Goal: Task Accomplishment & Management: Complete application form

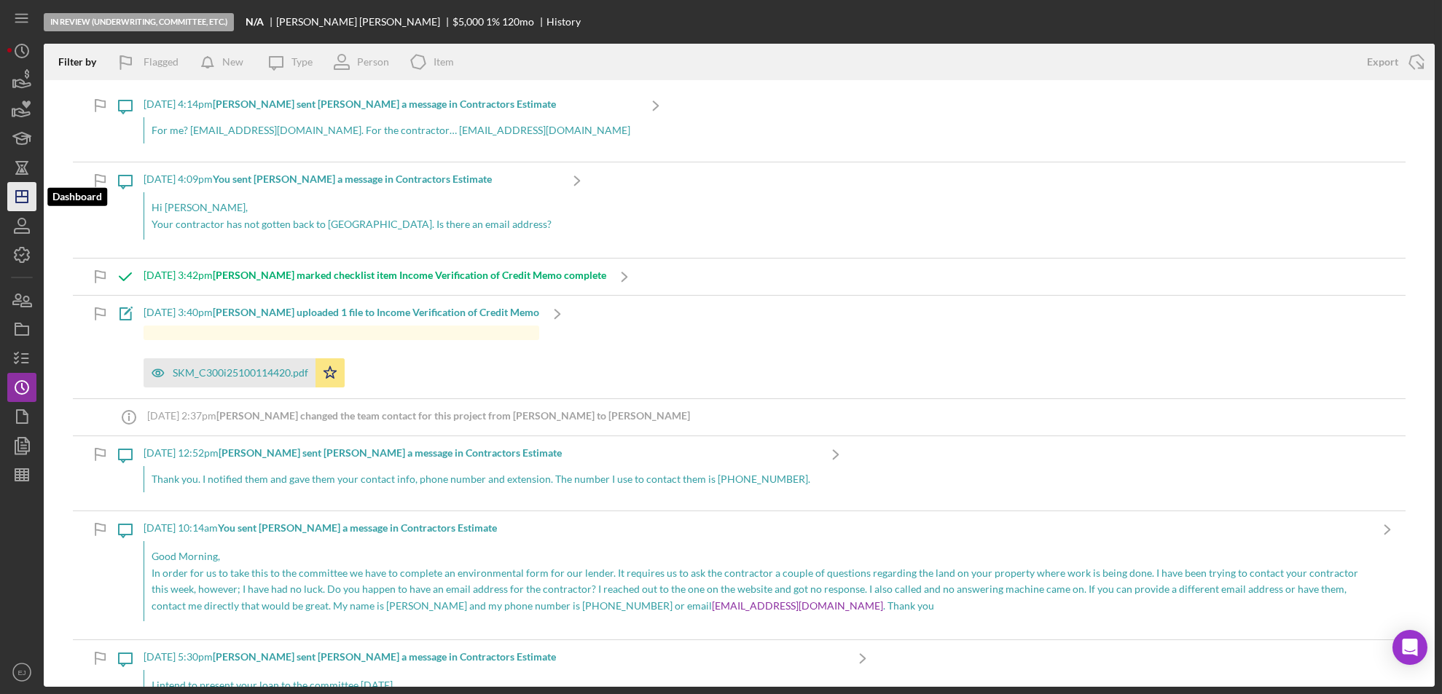
click at [20, 205] on icon "Icon/Dashboard" at bounding box center [22, 196] width 36 height 36
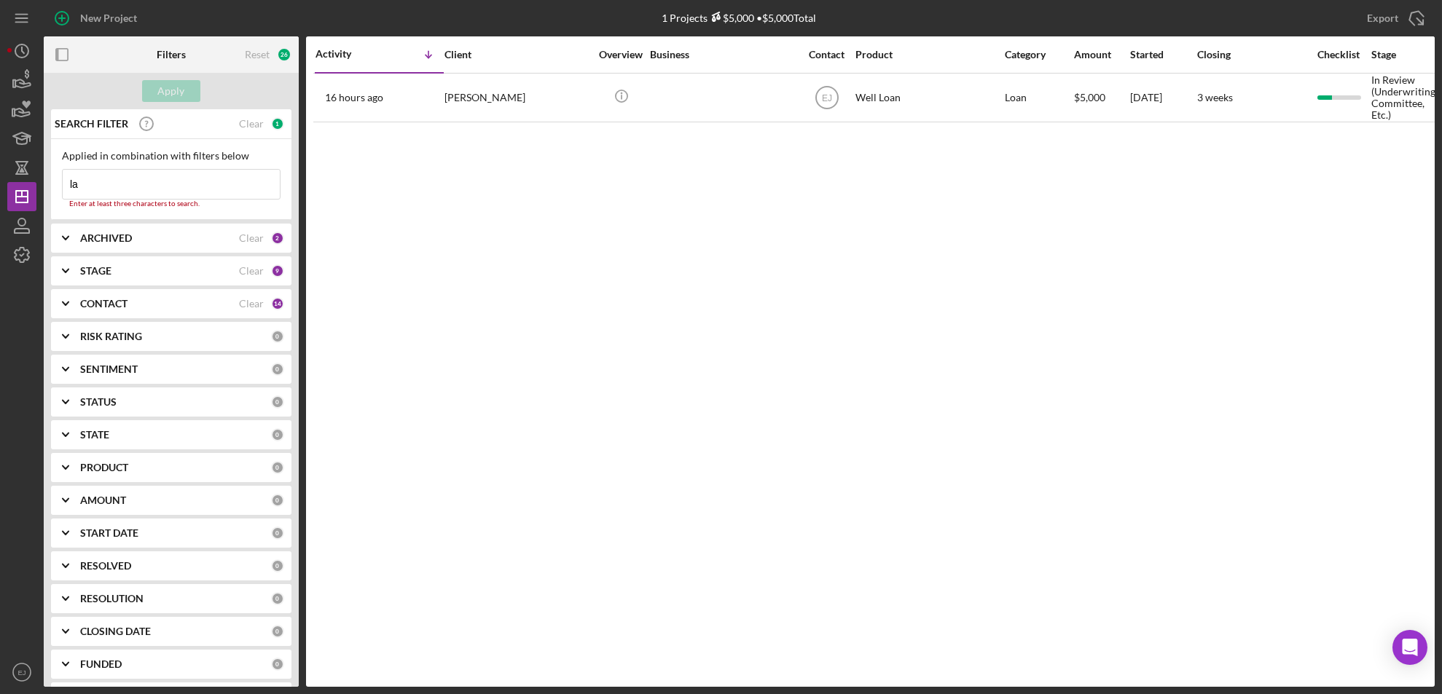
type input "l"
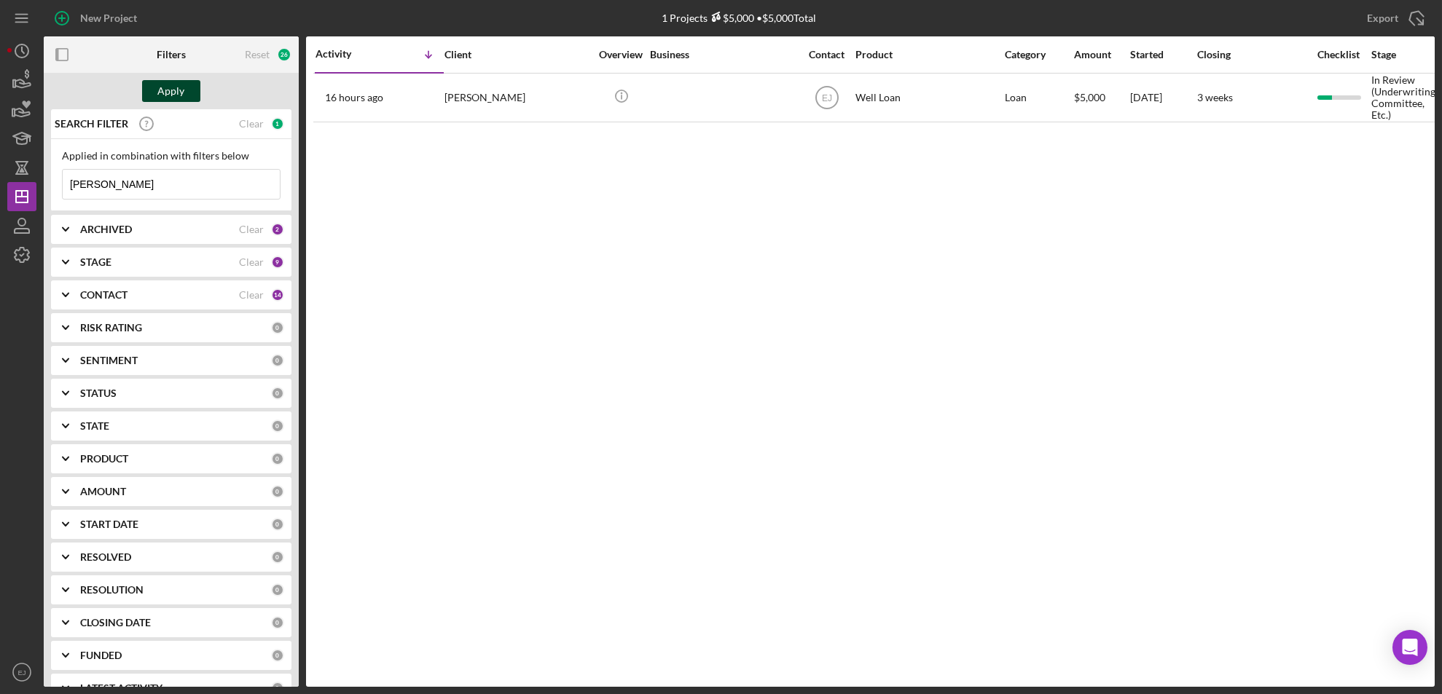
type input "[PERSON_NAME]"
click at [169, 93] on div "Apply" at bounding box center [171, 91] width 27 height 22
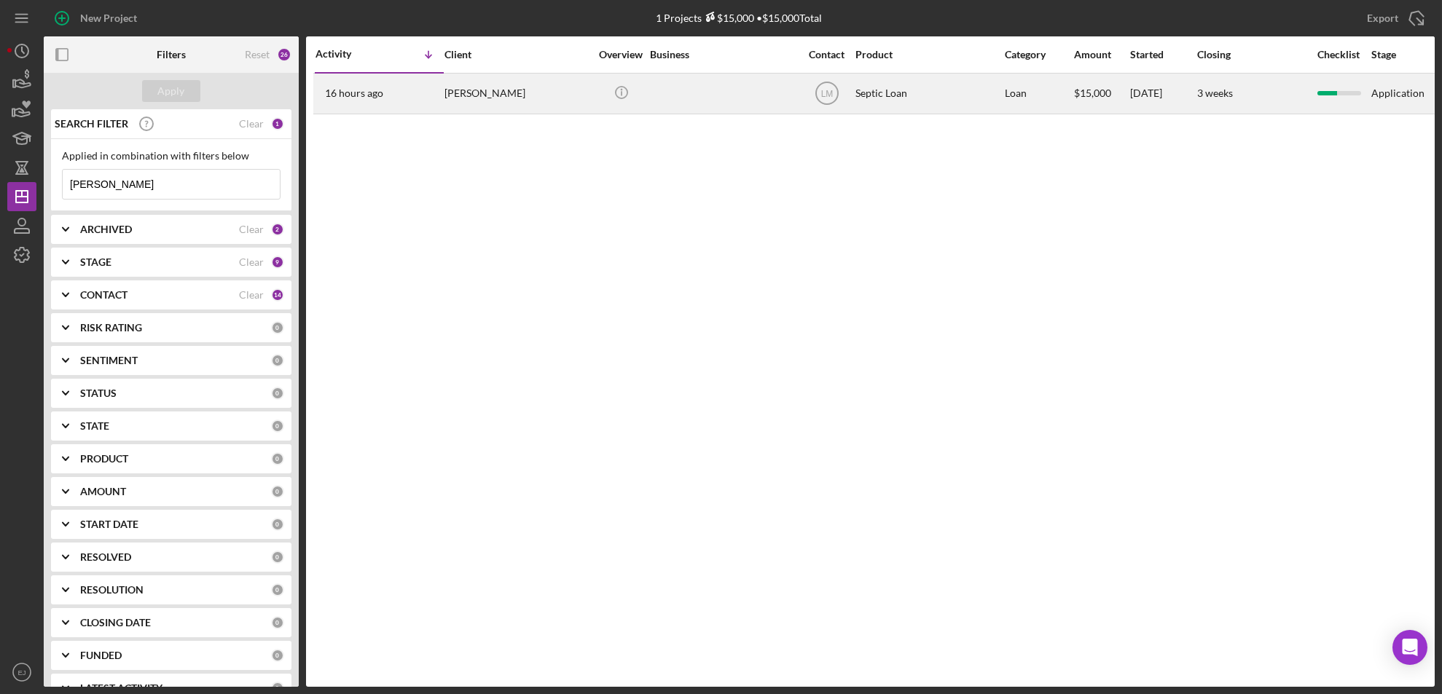
click at [366, 107] on div "16 hours ago [PERSON_NAME]" at bounding box center [378, 93] width 127 height 39
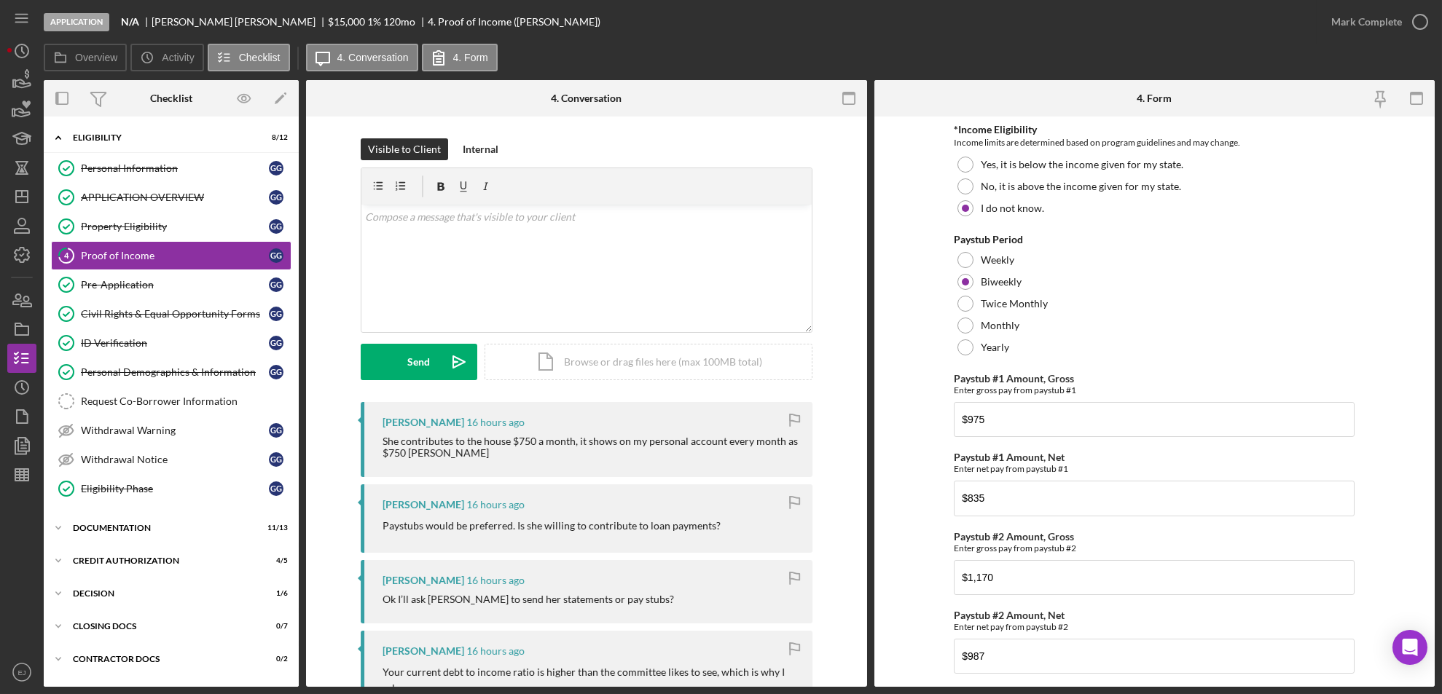
click at [58, 135] on icon "Icon/Expander" at bounding box center [58, 137] width 29 height 29
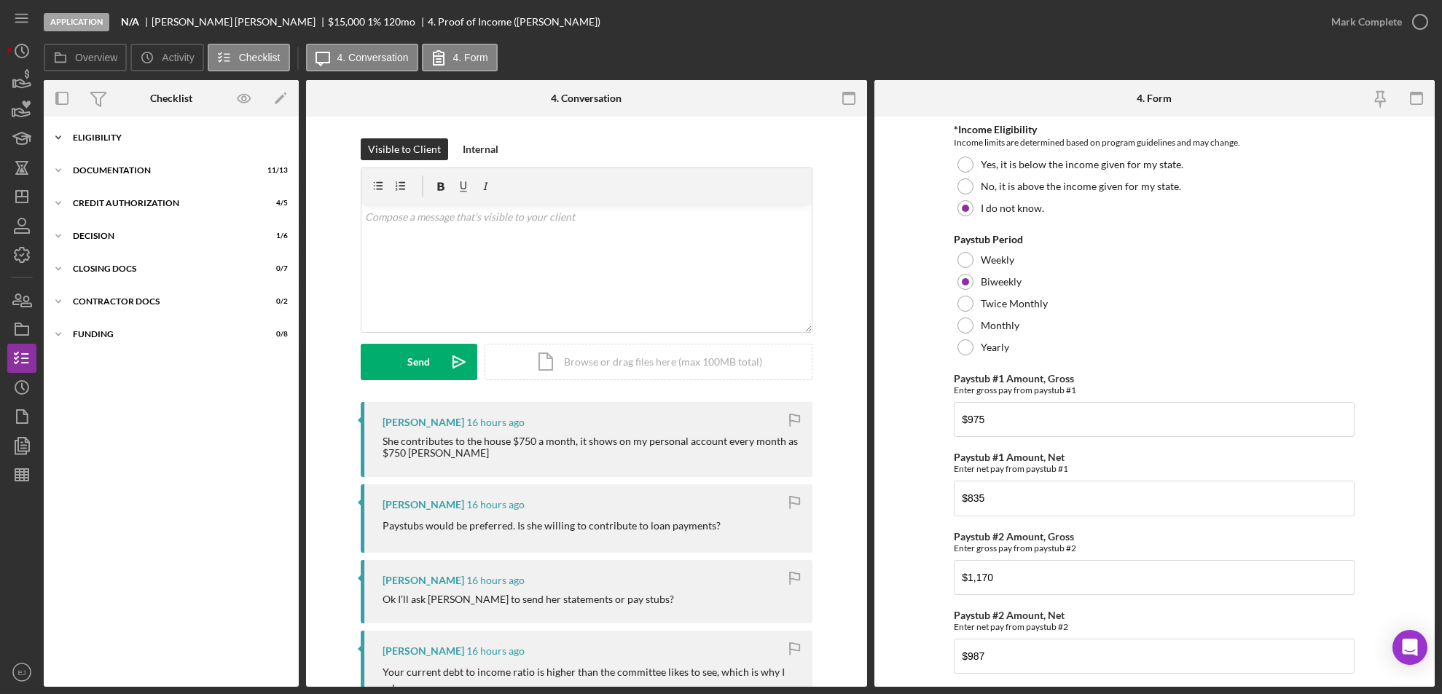
click at [60, 140] on icon "Icon/Expander" at bounding box center [58, 137] width 29 height 29
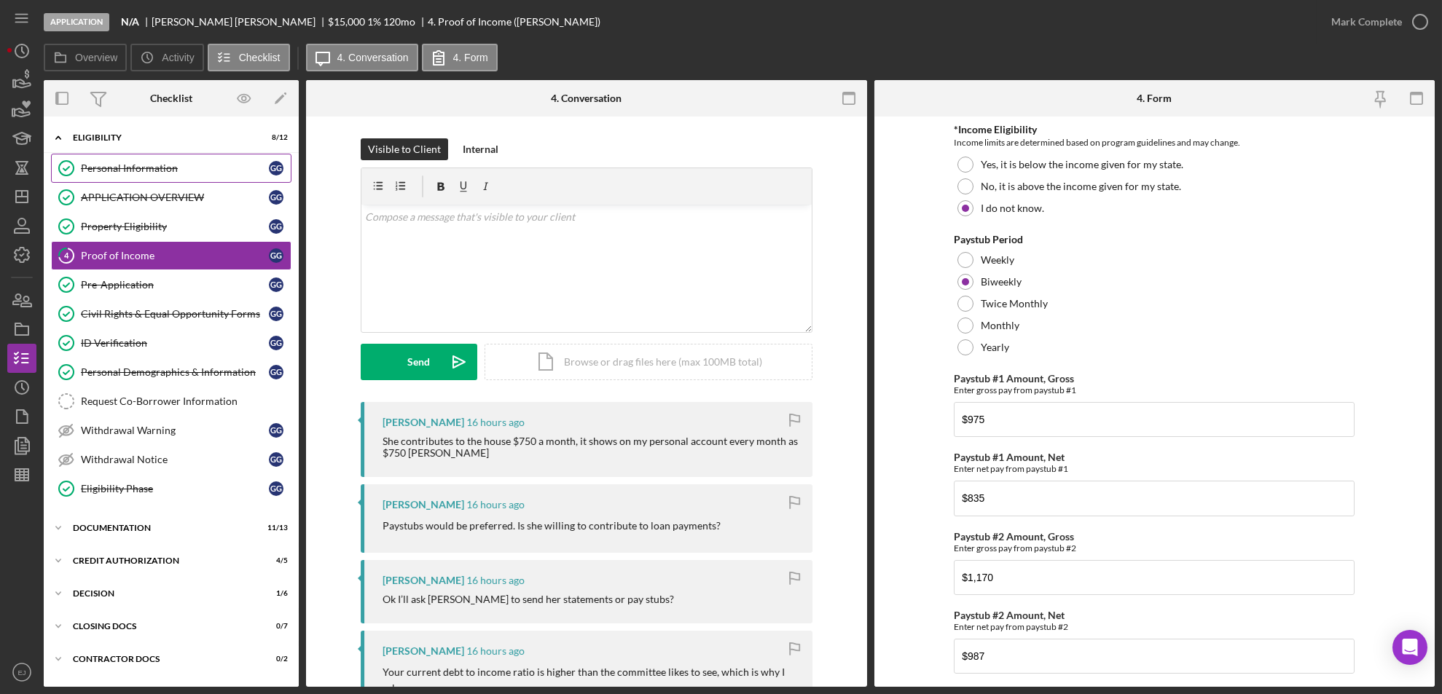
click at [110, 168] on div "Personal Information" at bounding box center [175, 168] width 188 height 12
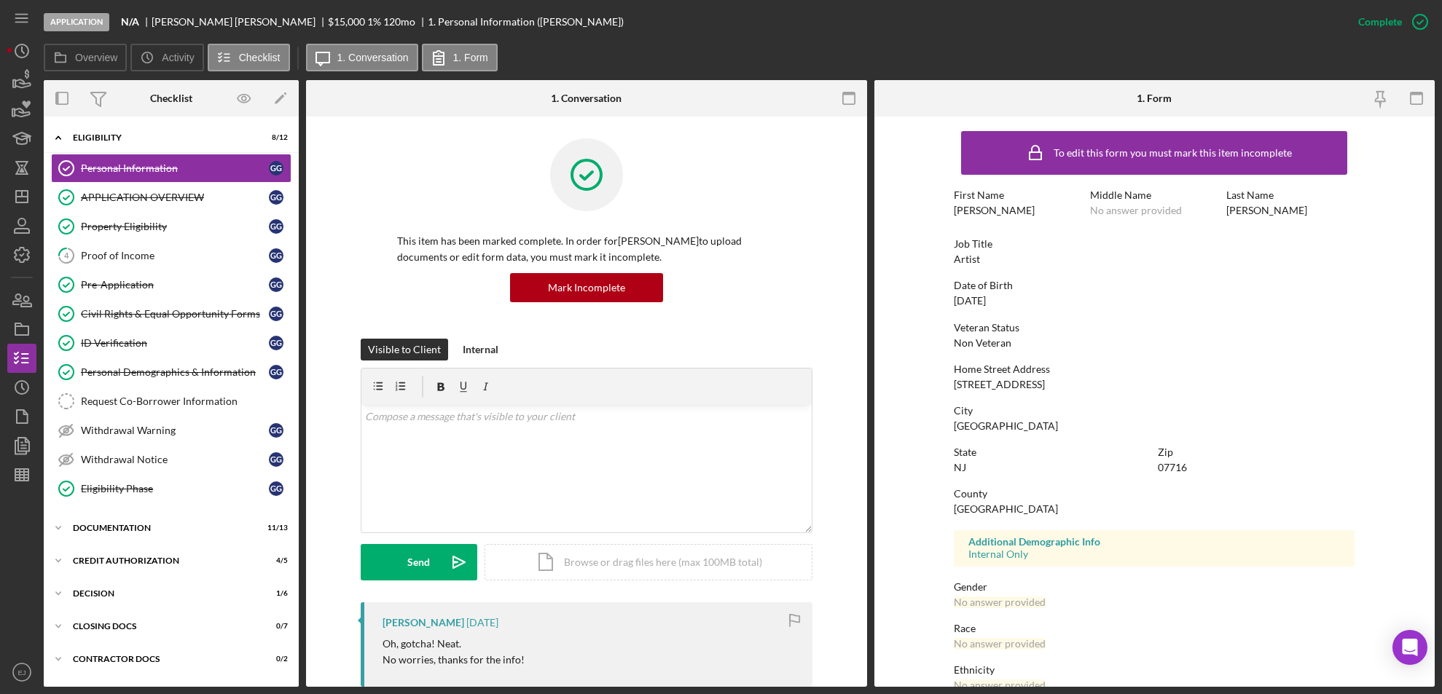
drag, startPoint x: 947, startPoint y: 383, endPoint x: 1099, endPoint y: 383, distance: 152.3
click at [1099, 383] on form "To edit this form you must mark this item incomplete First Name [PERSON_NAME] M…" at bounding box center [1154, 402] width 561 height 570
copy div "[STREET_ADDRESS]"
click at [25, 331] on icon "button" at bounding box center [22, 329] width 36 height 36
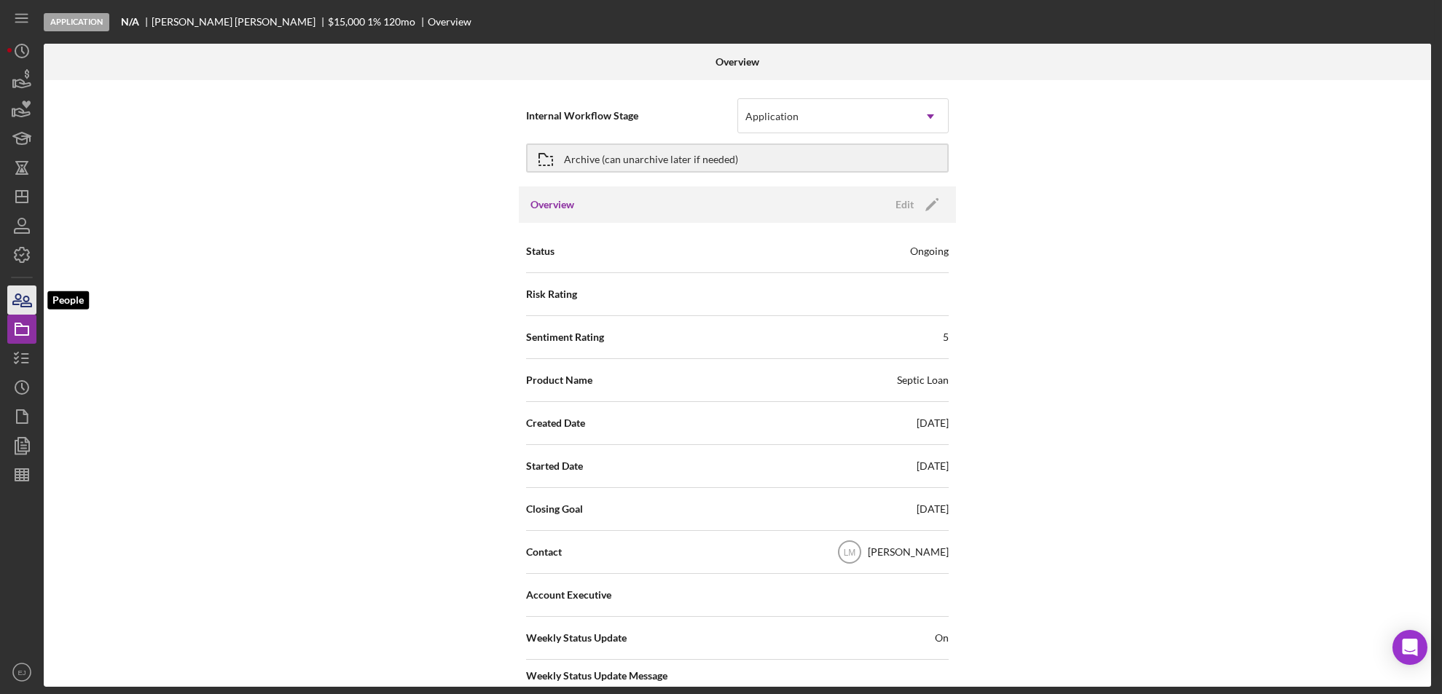
click at [23, 305] on icon "button" at bounding box center [22, 300] width 36 height 36
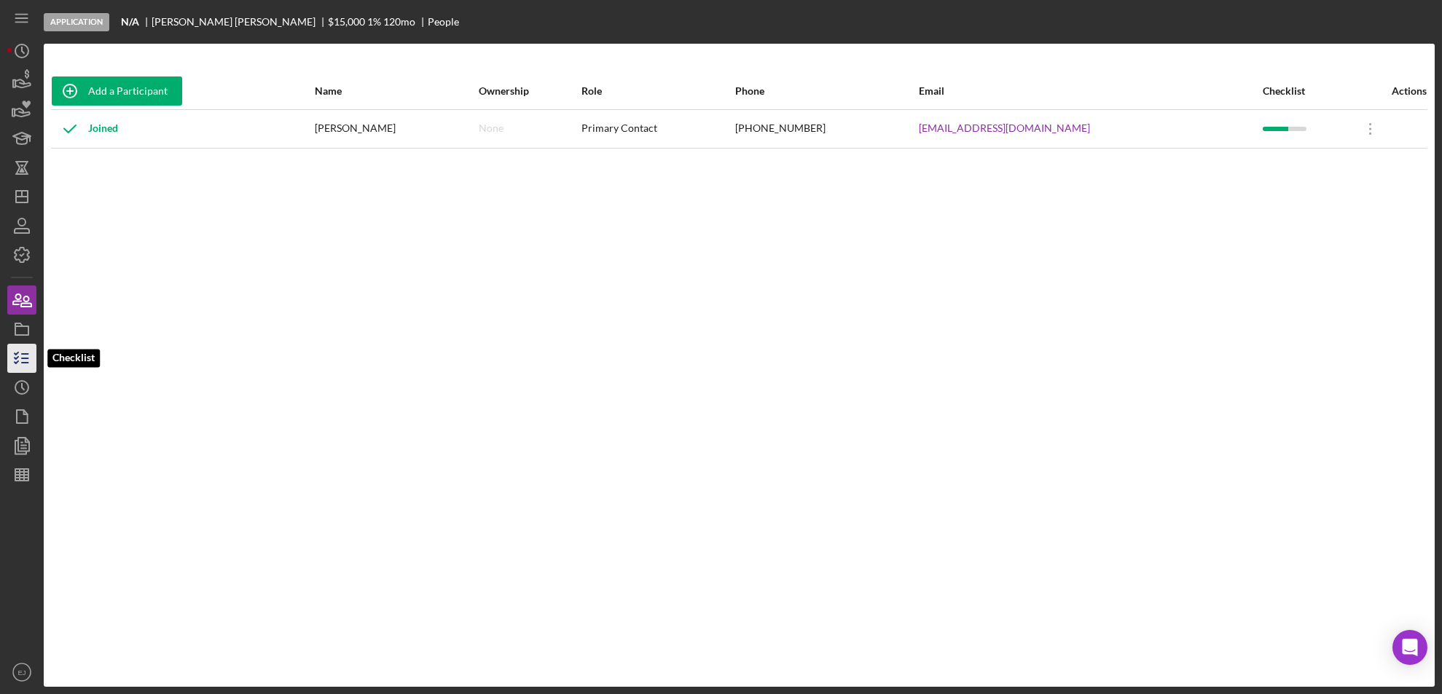
click at [25, 355] on icon "button" at bounding box center [22, 358] width 36 height 36
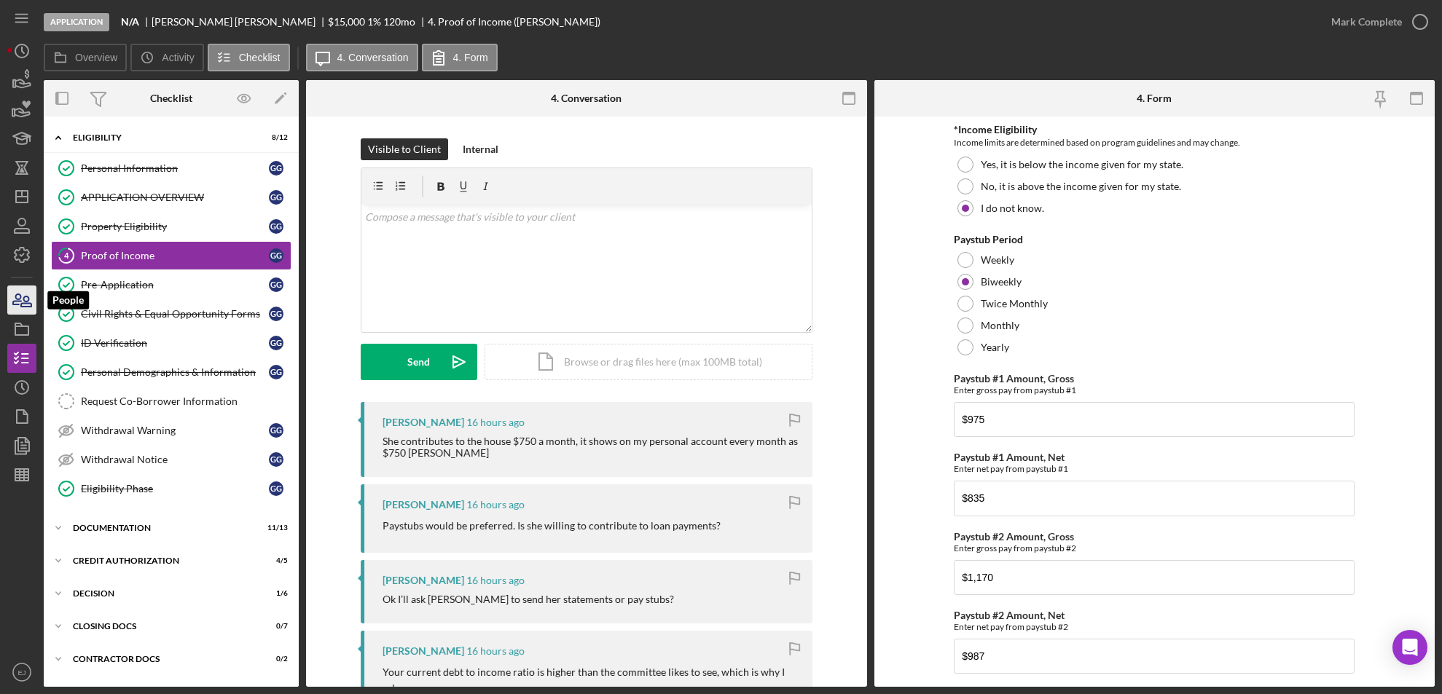
click at [16, 307] on icon "button" at bounding box center [22, 300] width 36 height 36
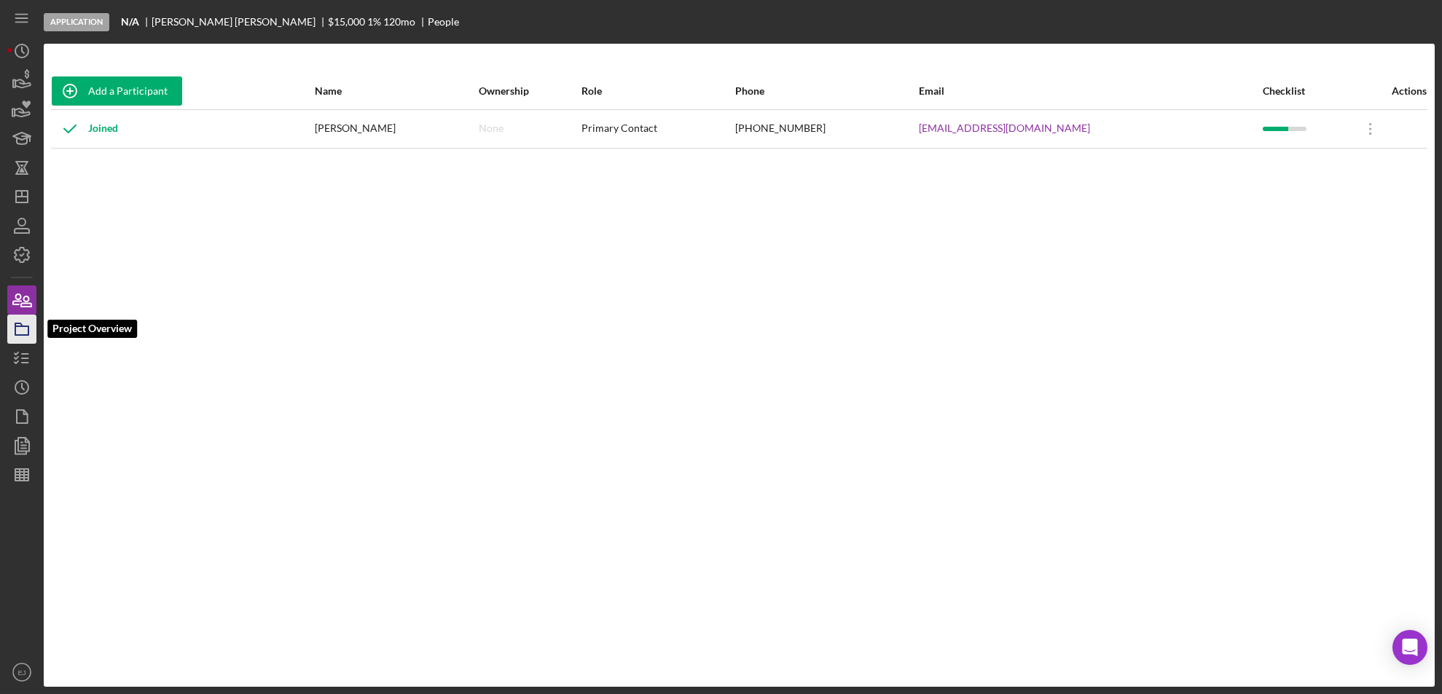
click at [20, 328] on icon "button" at bounding box center [22, 329] width 36 height 36
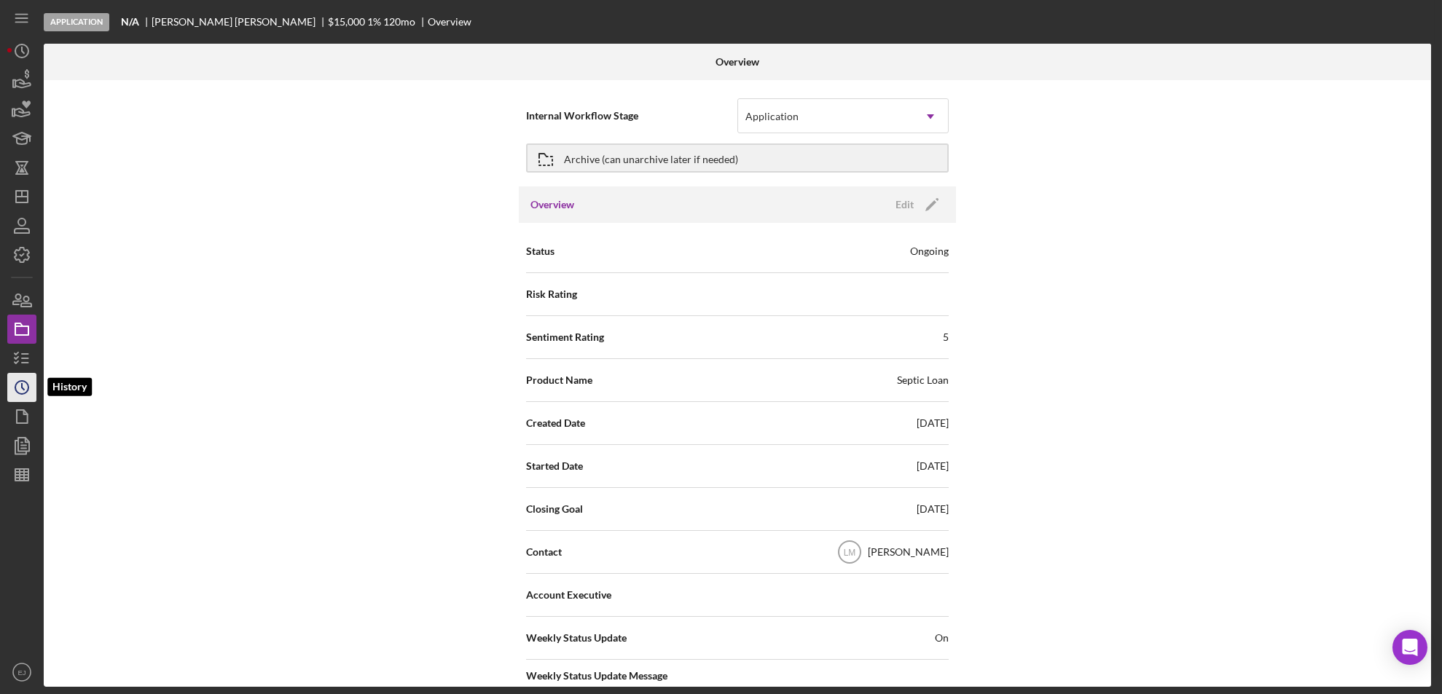
click at [23, 376] on icon "Icon/History" at bounding box center [22, 387] width 36 height 36
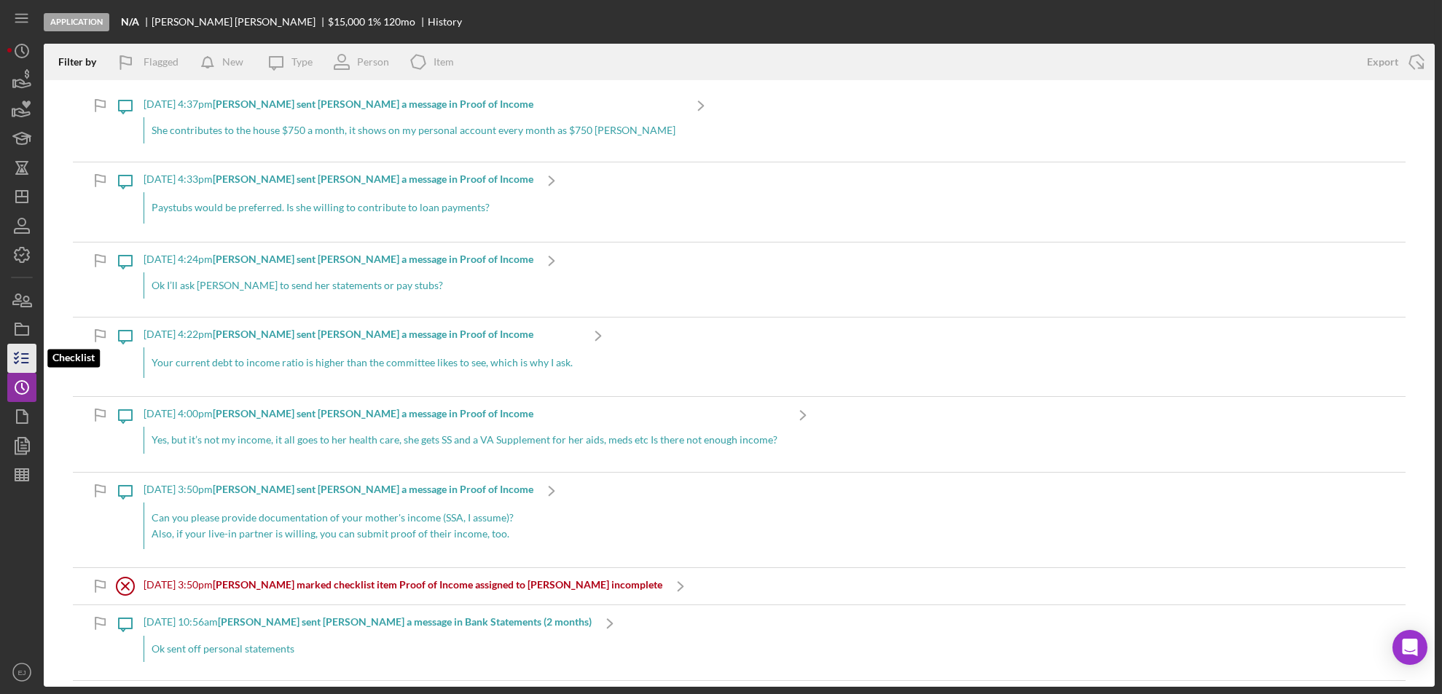
click at [17, 353] on polyline "button" at bounding box center [17, 354] width 4 height 2
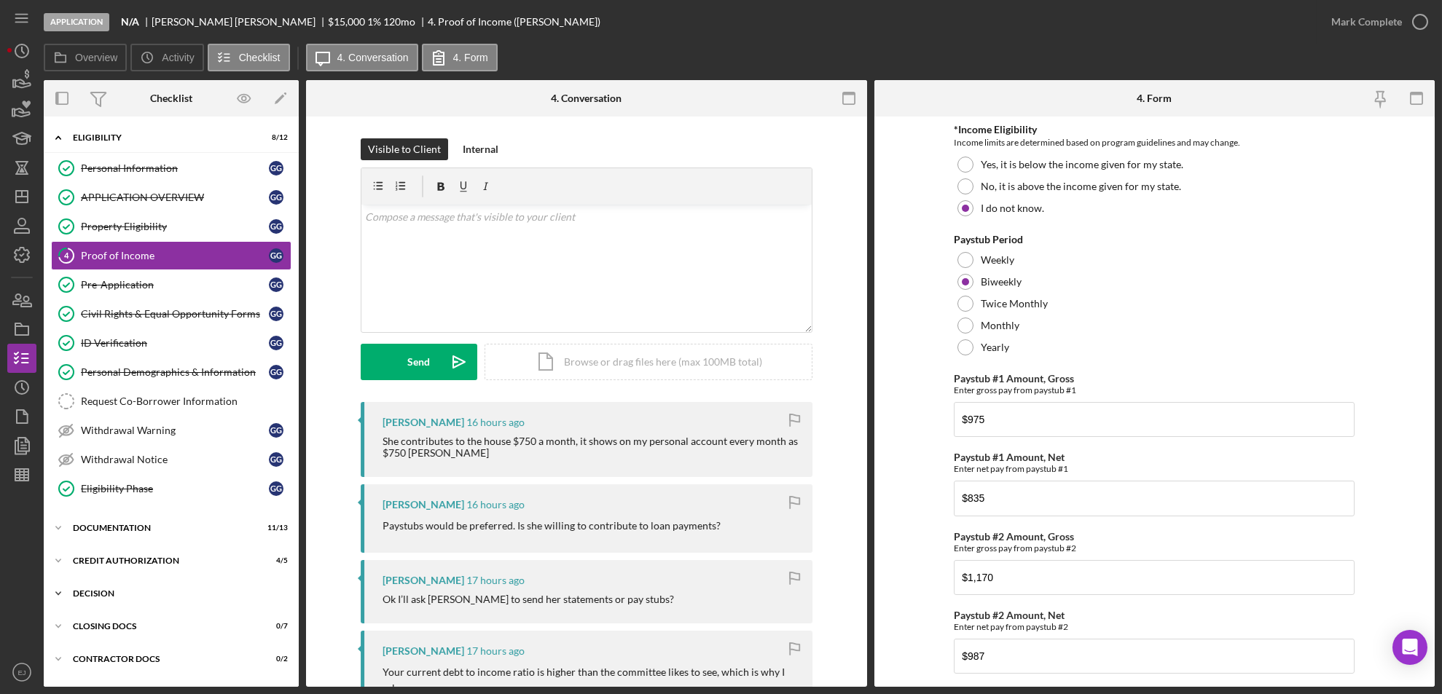
click at [68, 589] on icon "Icon/Expander" at bounding box center [58, 593] width 29 height 29
click at [170, 645] on link "Environmental Verification Environmental Verification" at bounding box center [171, 653] width 240 height 29
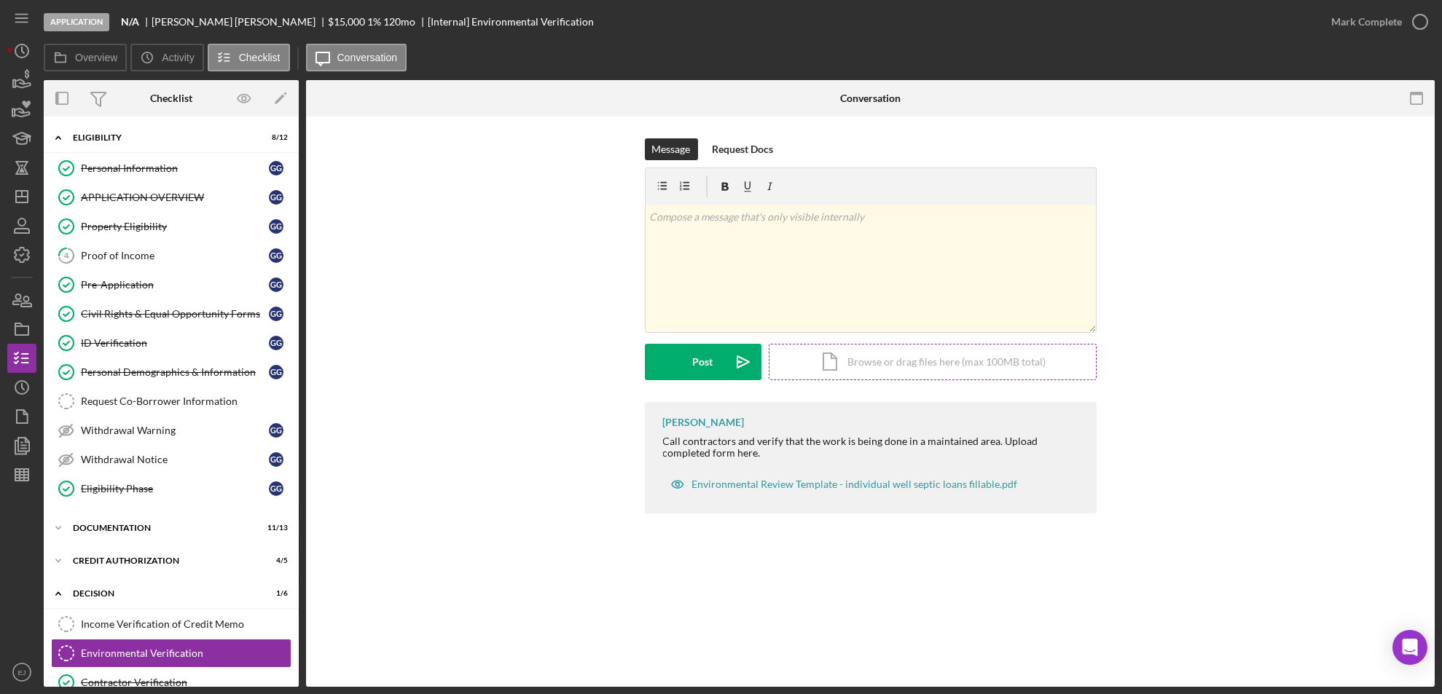
click at [970, 358] on div "Icon/Document Browse or drag files here (max 100MB total) Tap to choose files o…" at bounding box center [933, 362] width 328 height 36
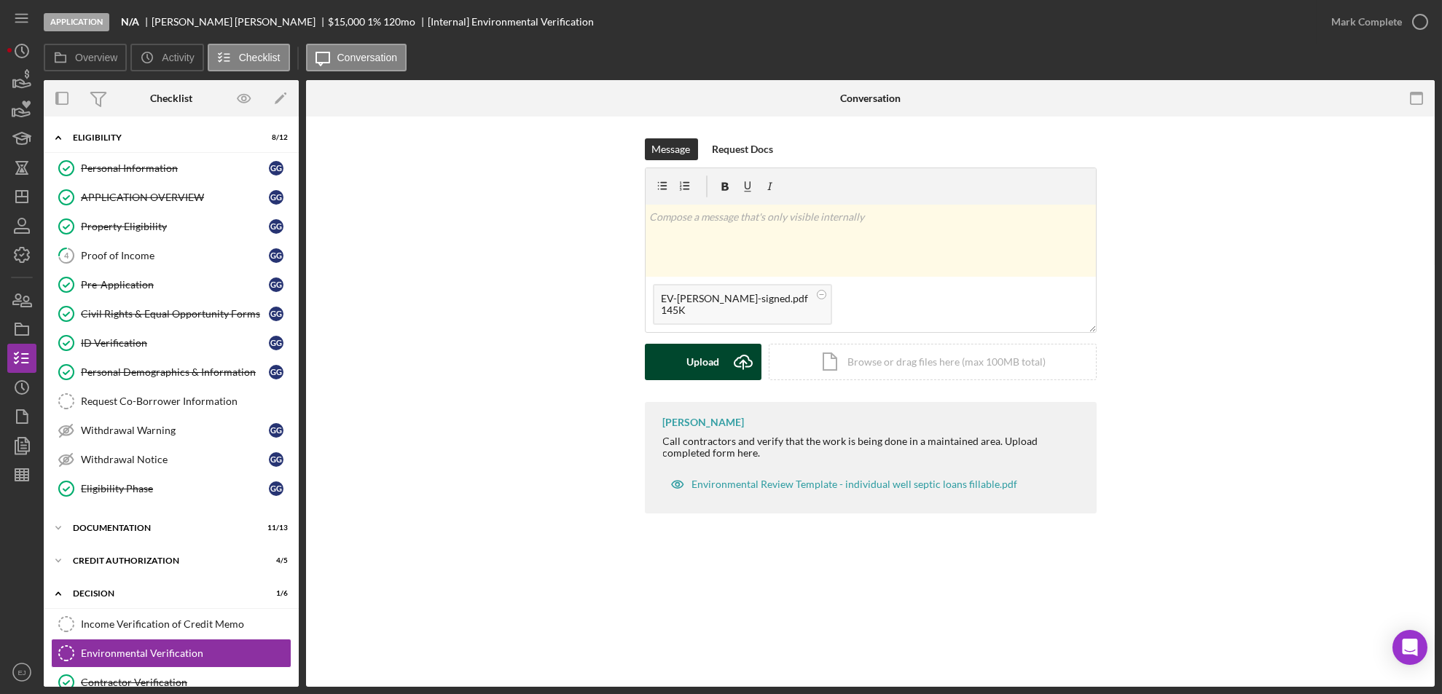
click at [729, 371] on icon "Icon/Upload" at bounding box center [743, 362] width 36 height 36
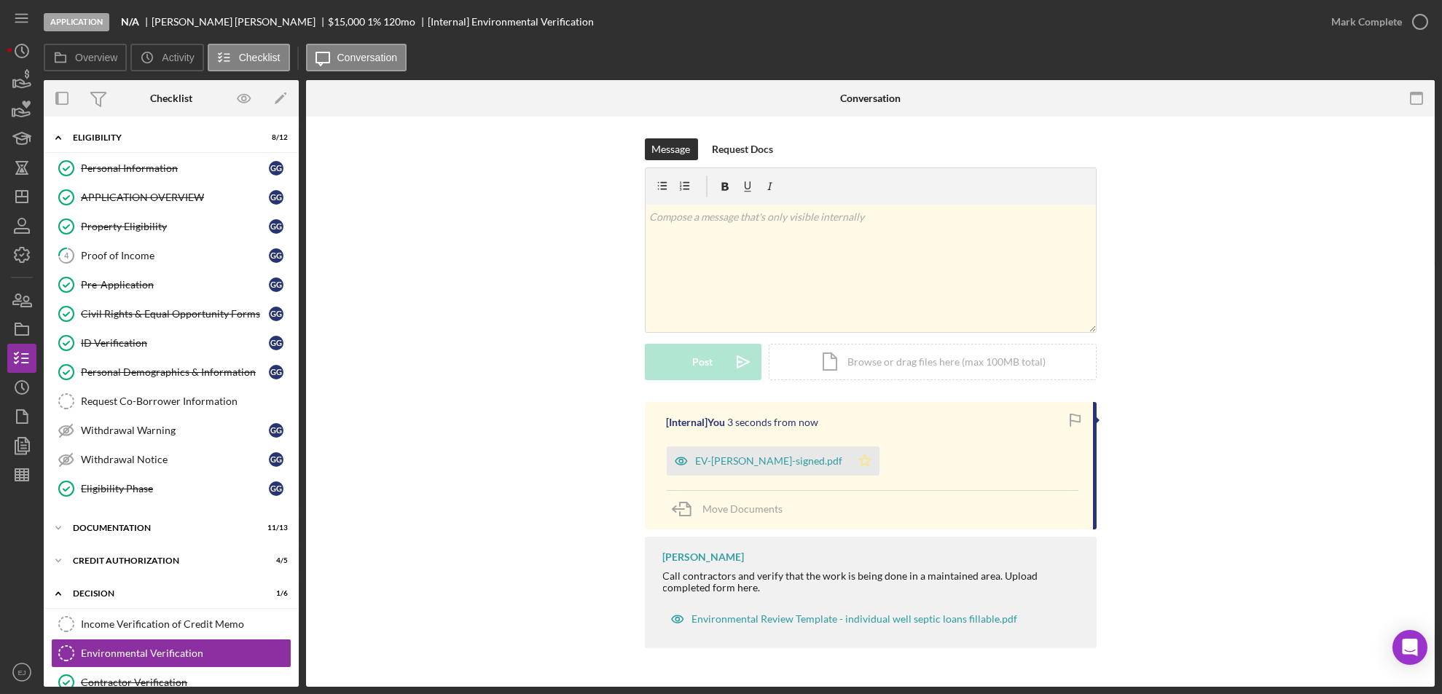
click at [850, 452] on icon "Icon/Star" at bounding box center [864, 461] width 29 height 29
click at [1426, 24] on icon "button" at bounding box center [1420, 22] width 36 height 36
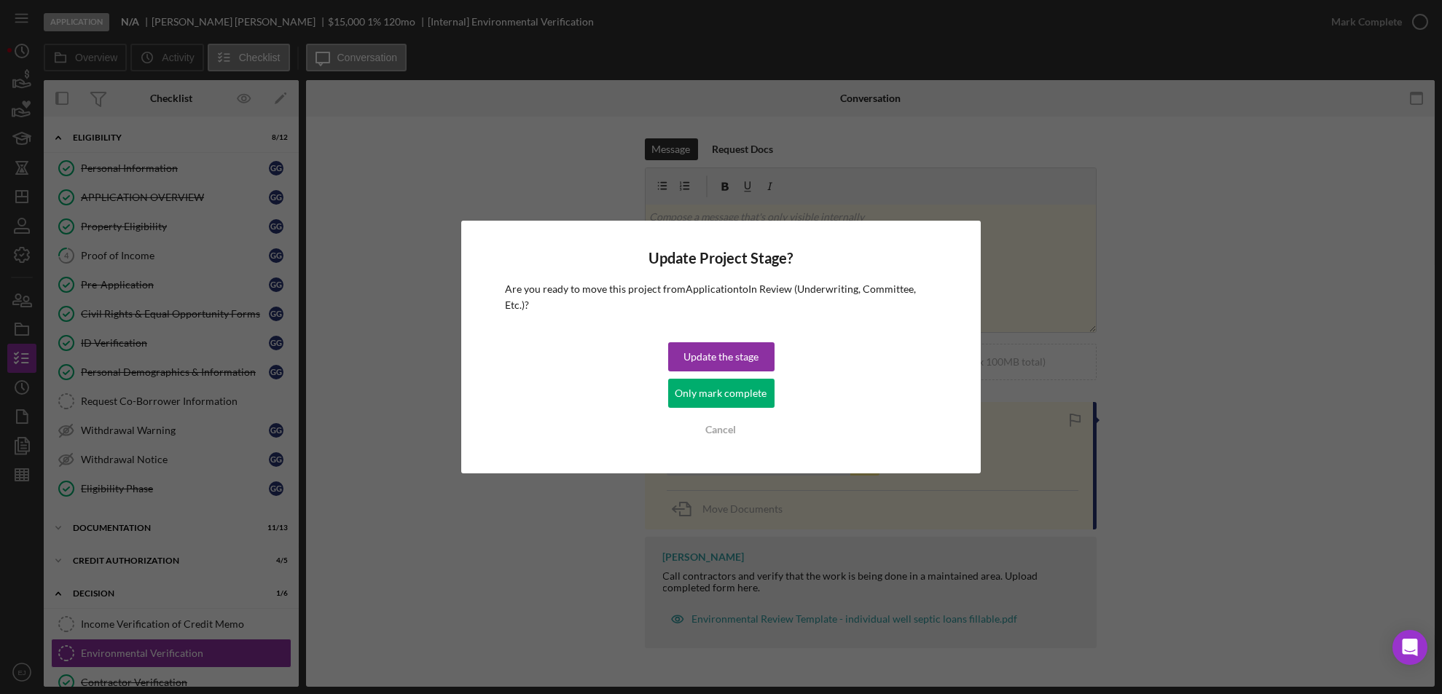
click at [792, 390] on div "Update Project Stage? Are you ready to move this project from Application to In…" at bounding box center [721, 348] width 520 height 254
click at [751, 388] on div "Only mark complete" at bounding box center [721, 393] width 92 height 29
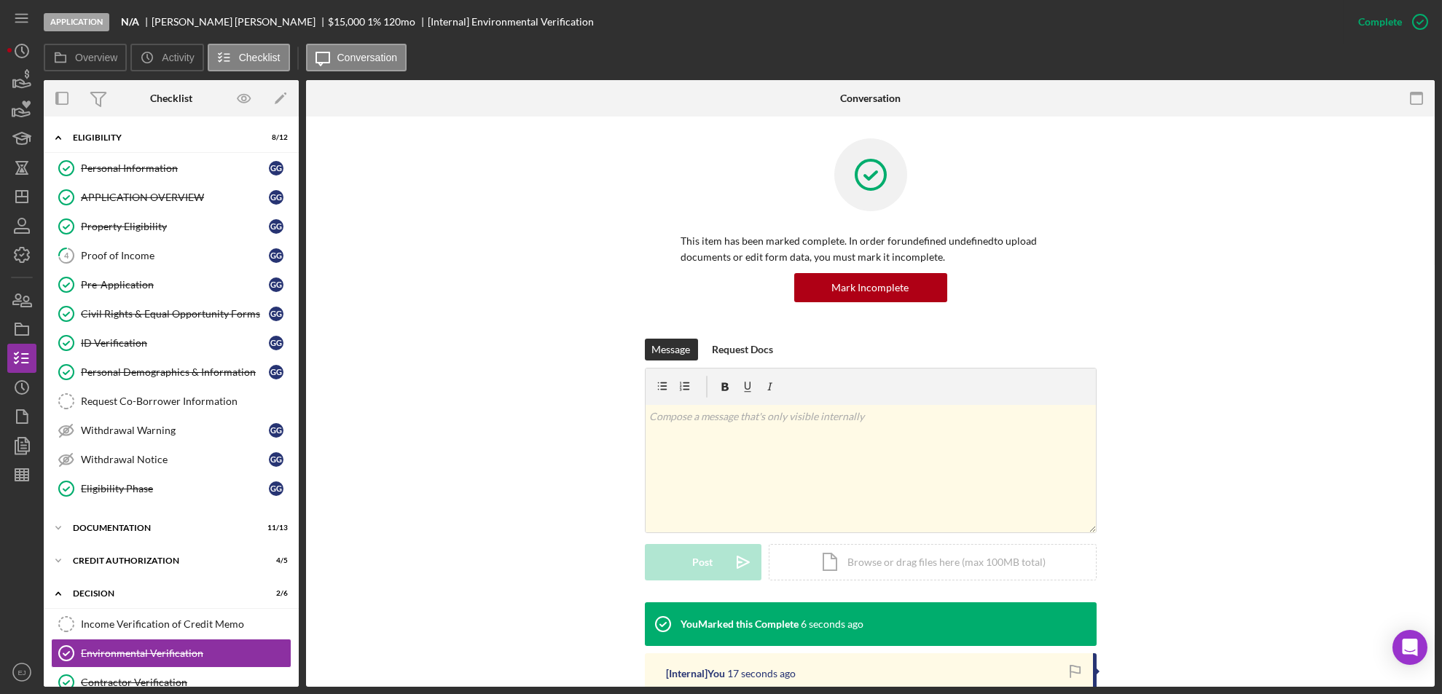
click at [1434, 627] on div "Environmental Verification Environmental Verification This item has been marked…" at bounding box center [870, 402] width 1129 height 570
click at [1434, 619] on div "Environmental Verification Environmental Verification This item has been marked…" at bounding box center [870, 402] width 1129 height 570
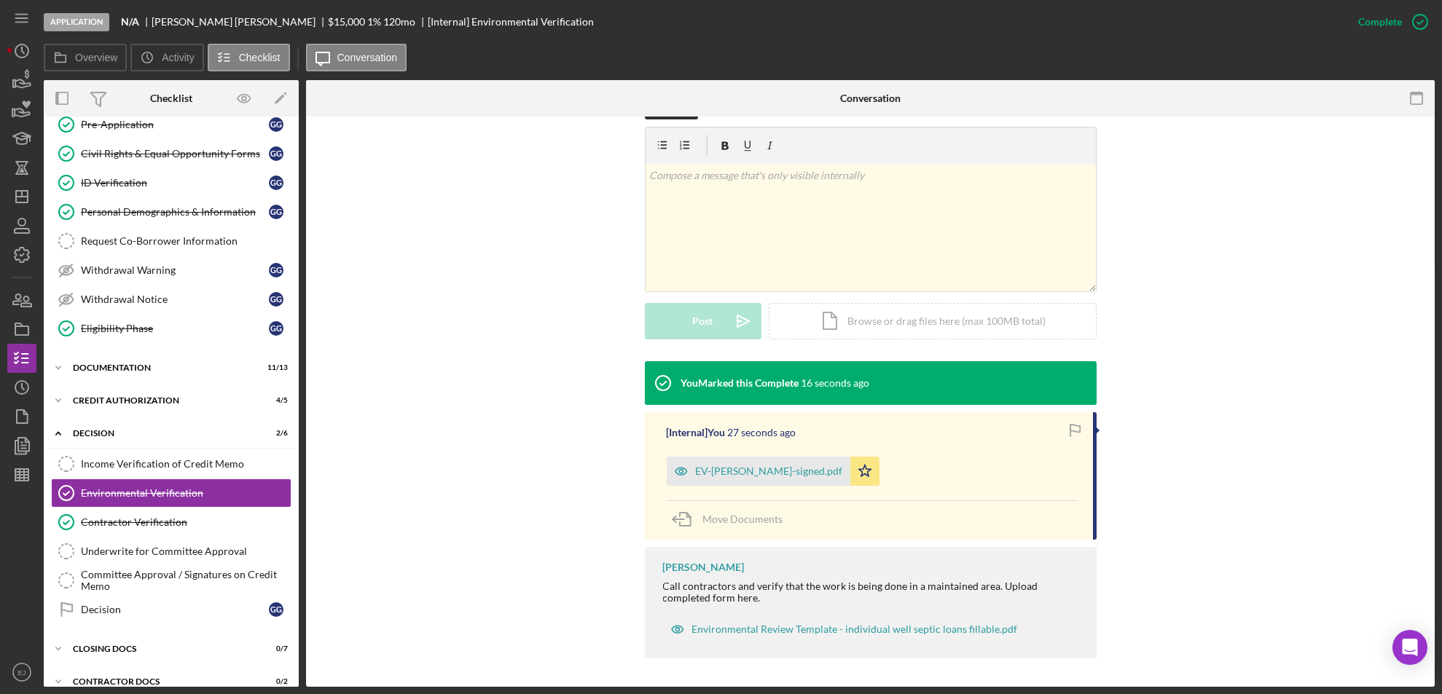
scroll to position [210, 0]
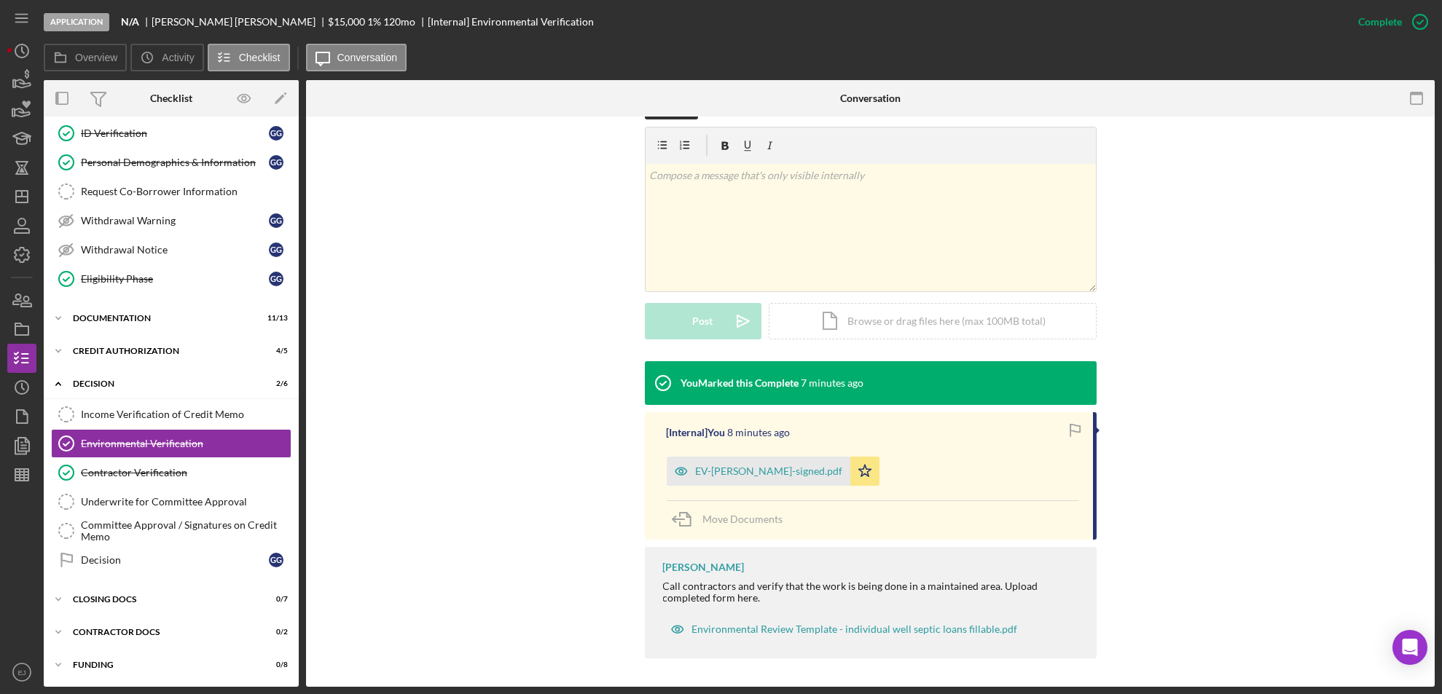
click at [1295, 303] on div "Message Request Docs v Color teal Color pink Remove color Add row above Add row…" at bounding box center [870, 230] width 1085 height 264
